Goal: Understand process/instructions

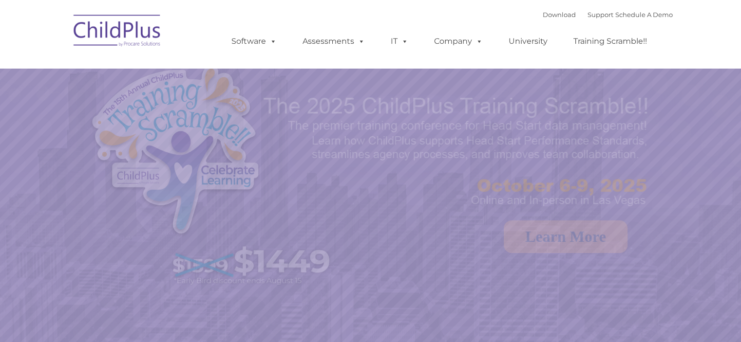
select select "MEDIUM"
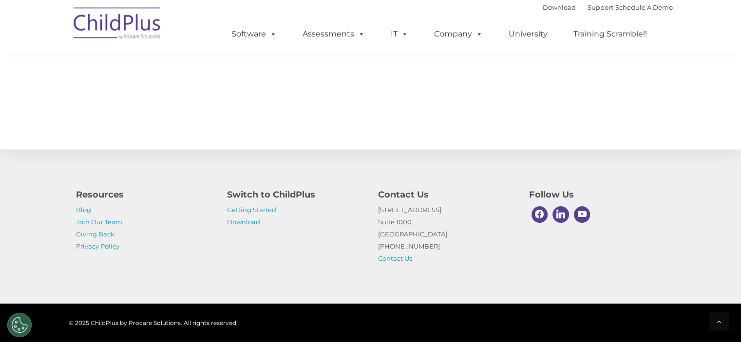
scroll to position [1106, 0]
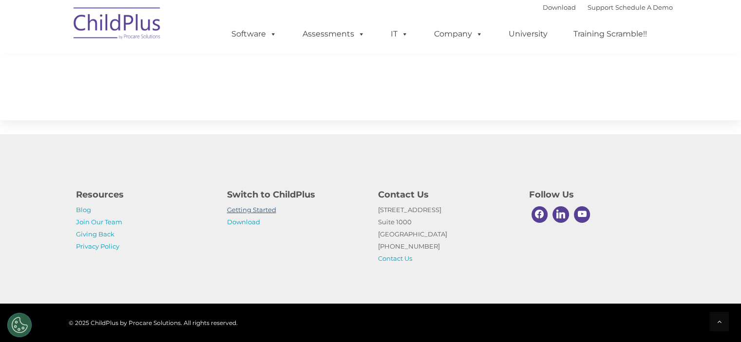
click at [271, 210] on link "Getting Started" at bounding box center [251, 210] width 49 height 8
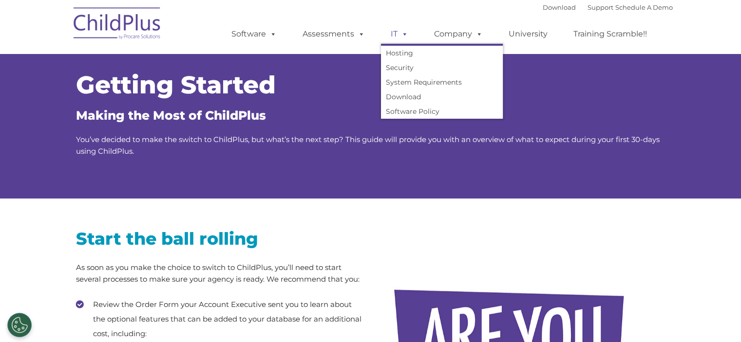
click at [403, 34] on span at bounding box center [402, 33] width 11 height 9
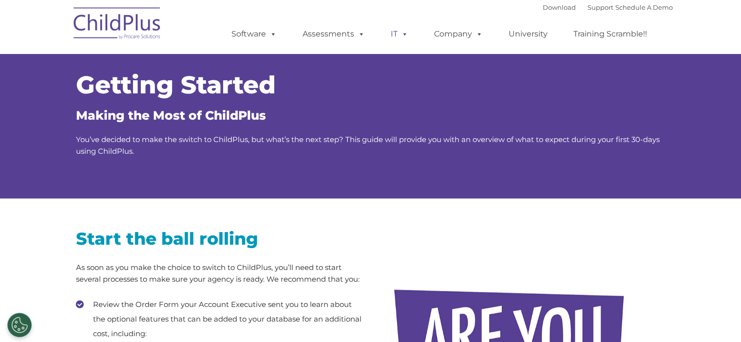
click at [403, 34] on span at bounding box center [402, 33] width 11 height 9
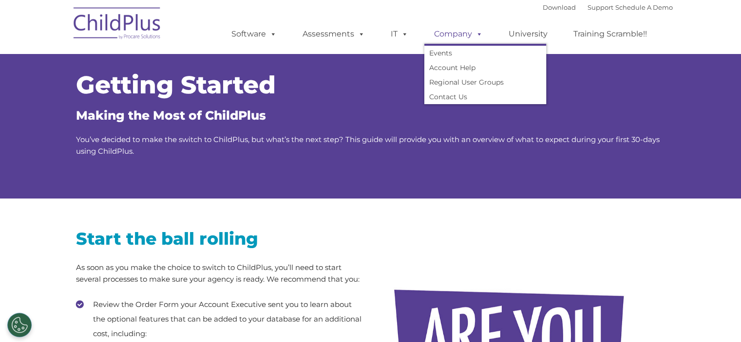
click at [475, 31] on span at bounding box center [477, 33] width 11 height 9
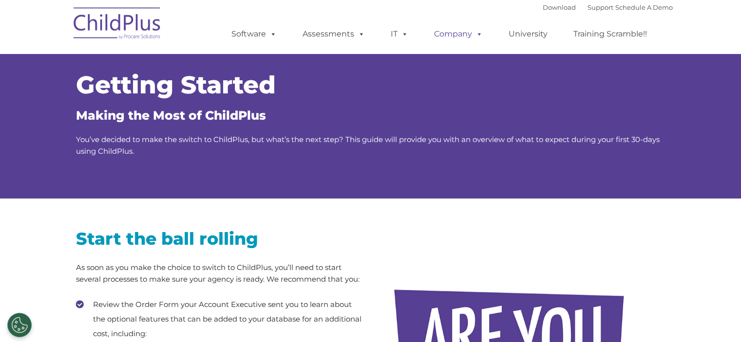
click at [475, 31] on span at bounding box center [477, 33] width 11 height 9
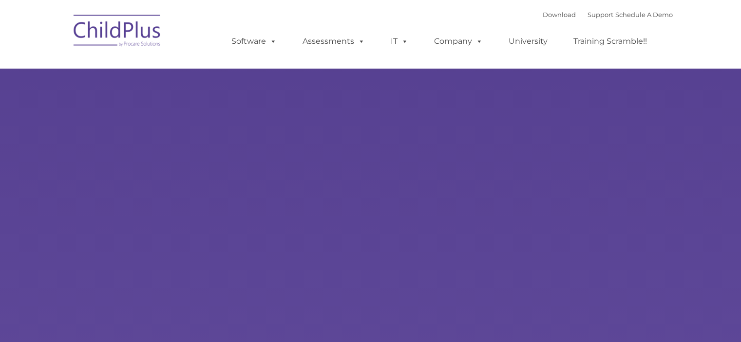
select select "MEDIUM"
